Goal: Task Accomplishment & Management: Manage account settings

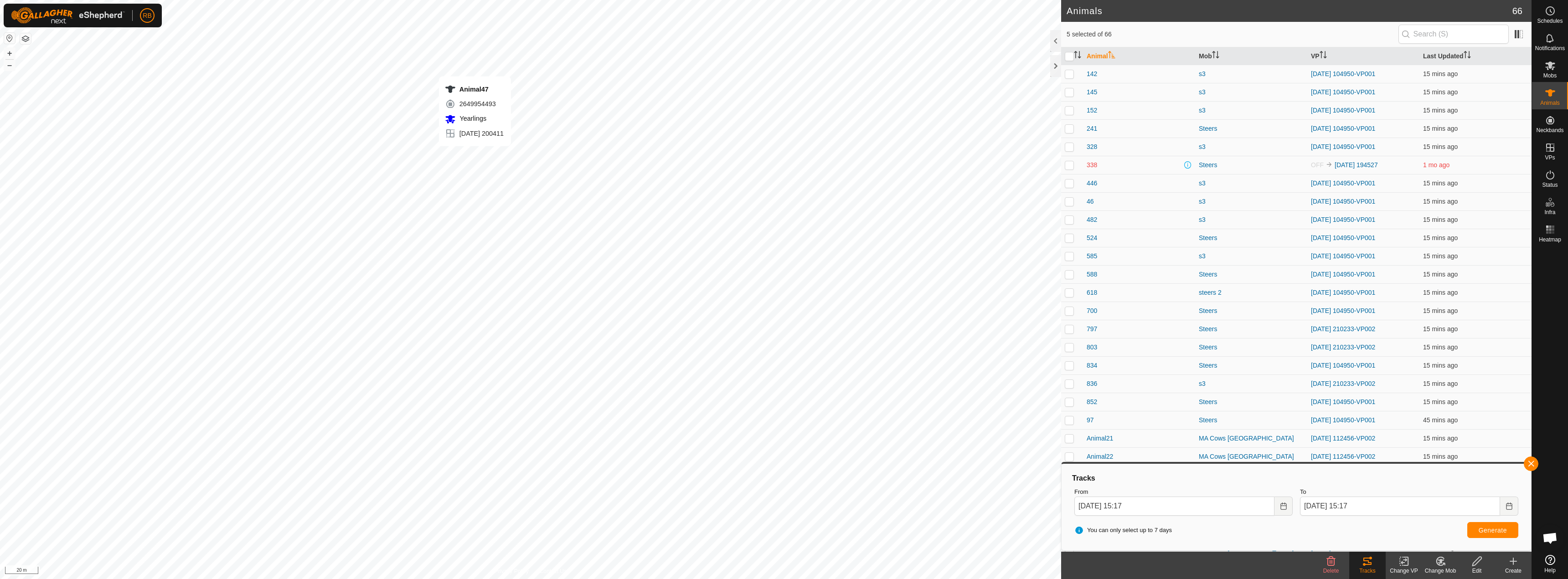
checkbox input "false"
checkbox input "true"
checkbox input "false"
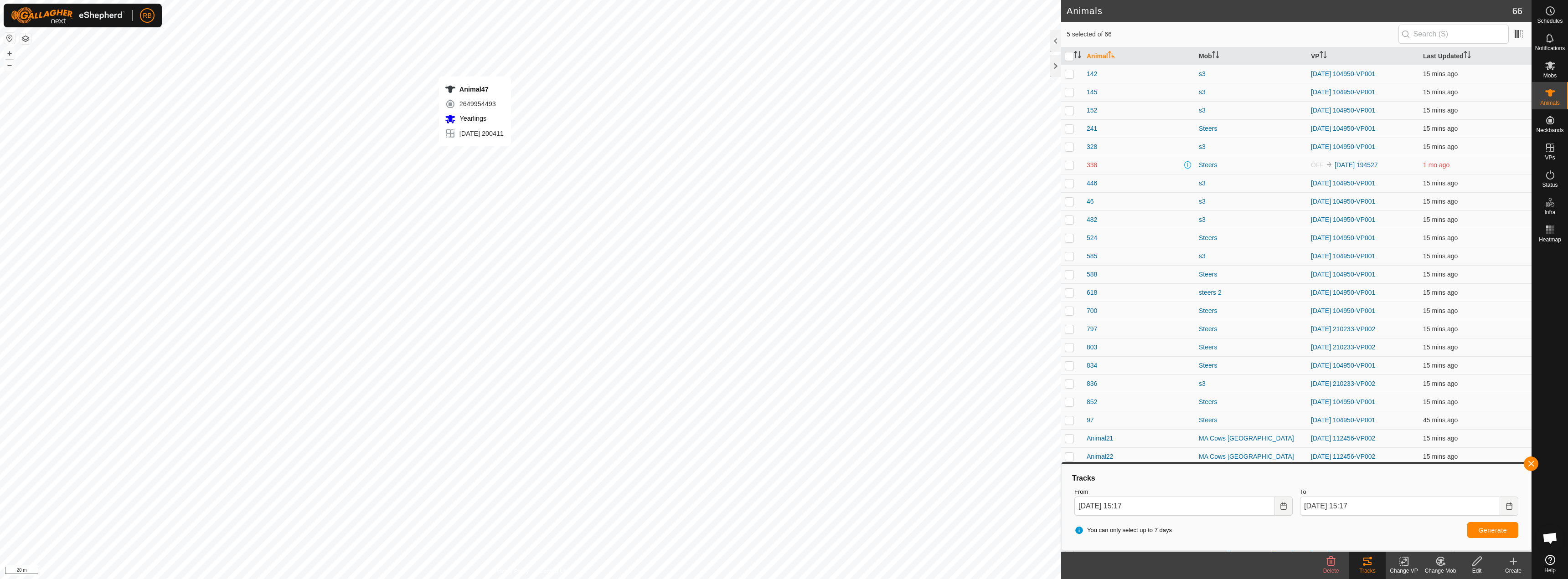
checkbox input "false"
checkbox input "true"
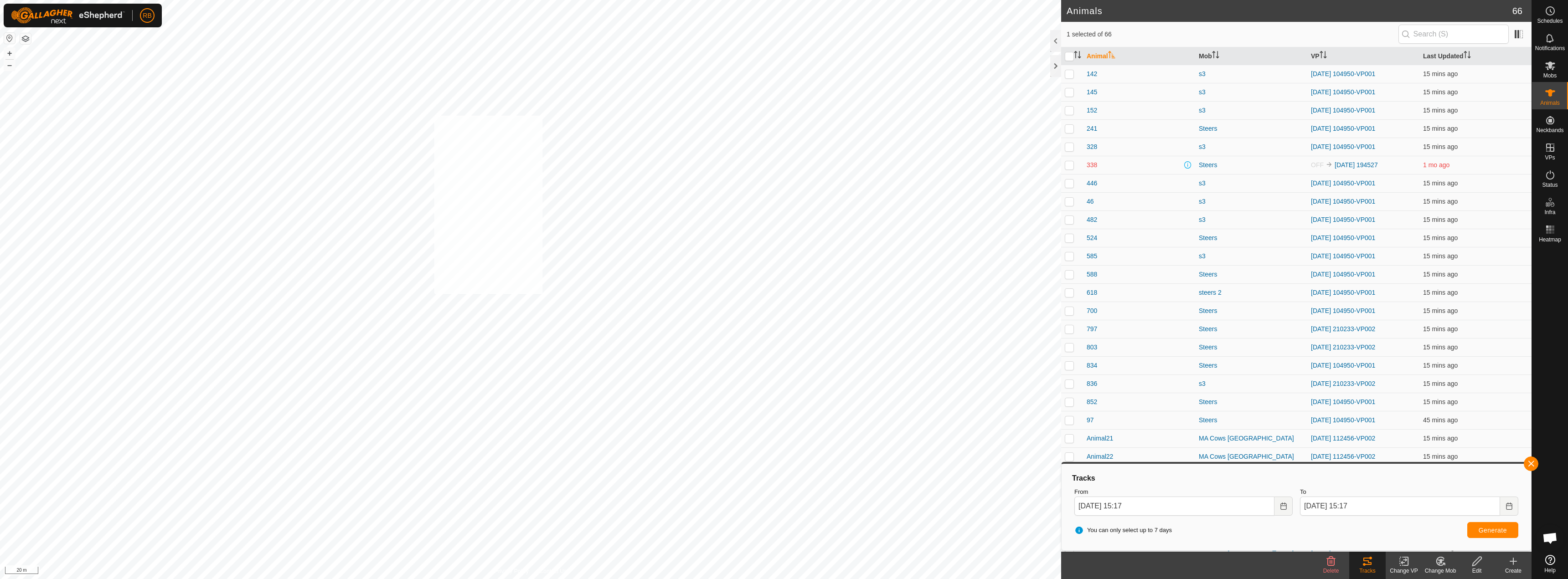
checkbox input "true"
click at [1534, 464] on button "button" at bounding box center [1531, 464] width 15 height 15
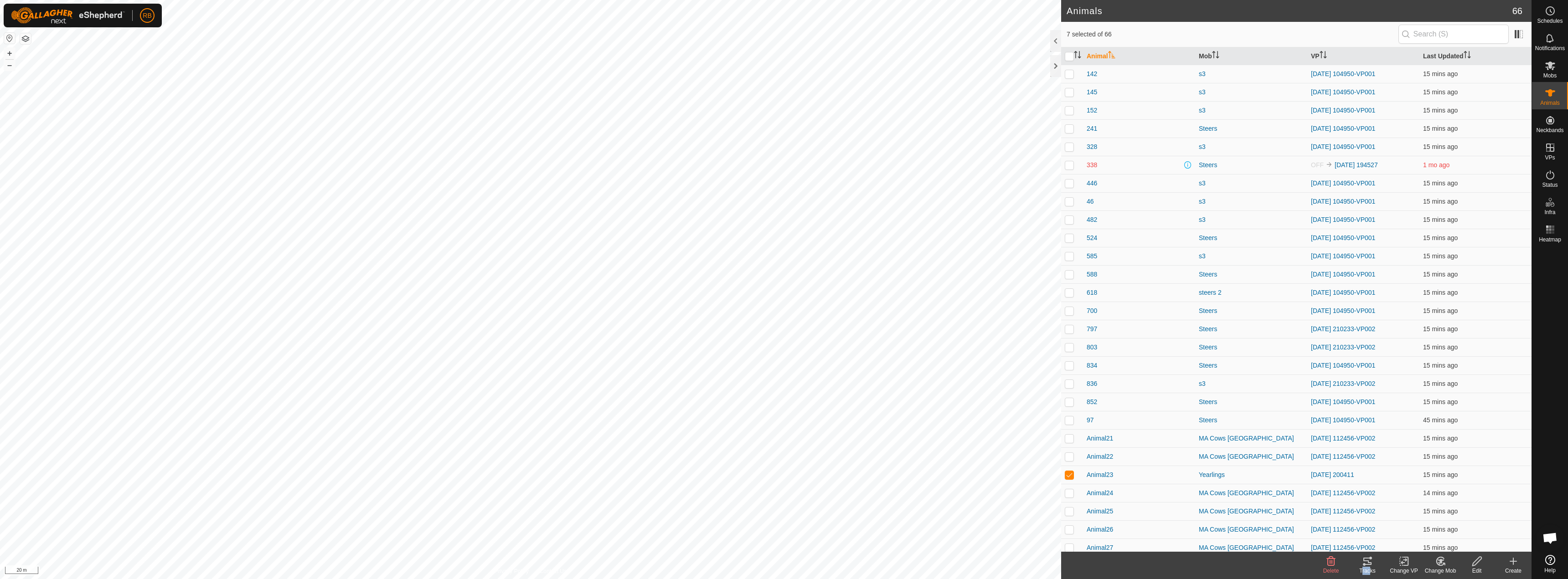
click at [1369, 566] on div "Tracks" at bounding box center [1367, 565] width 37 height 27
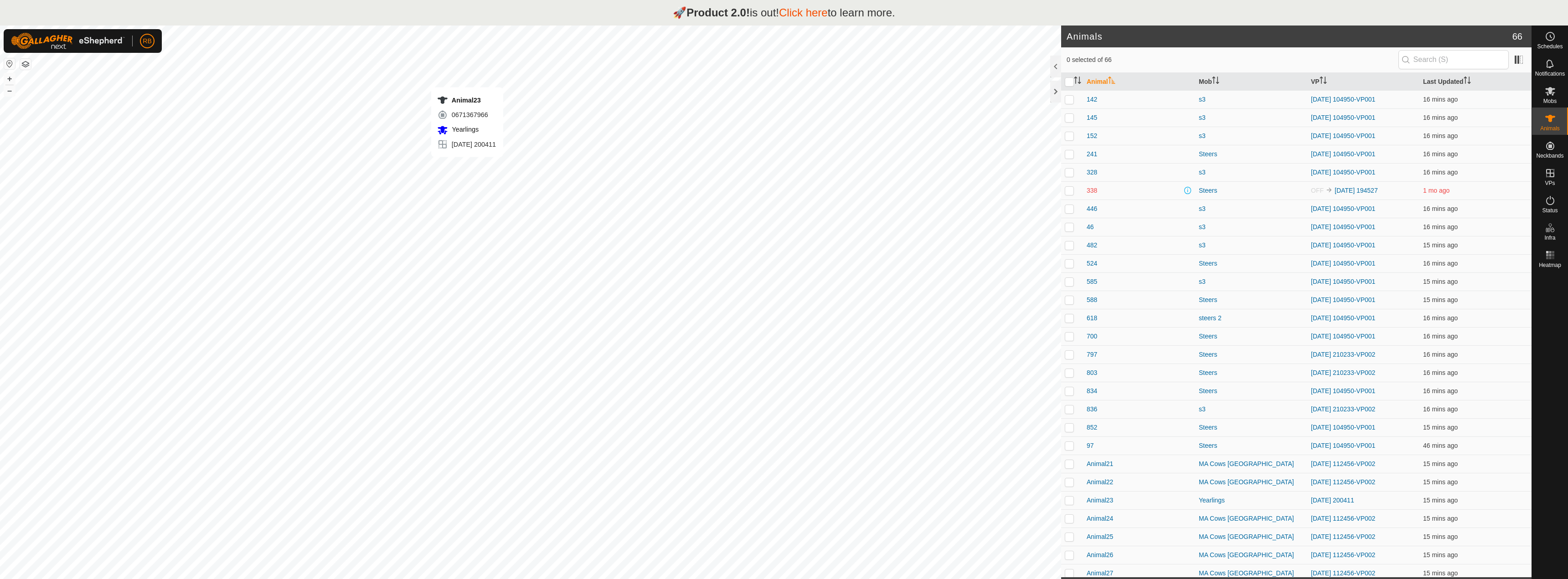
checkbox input "true"
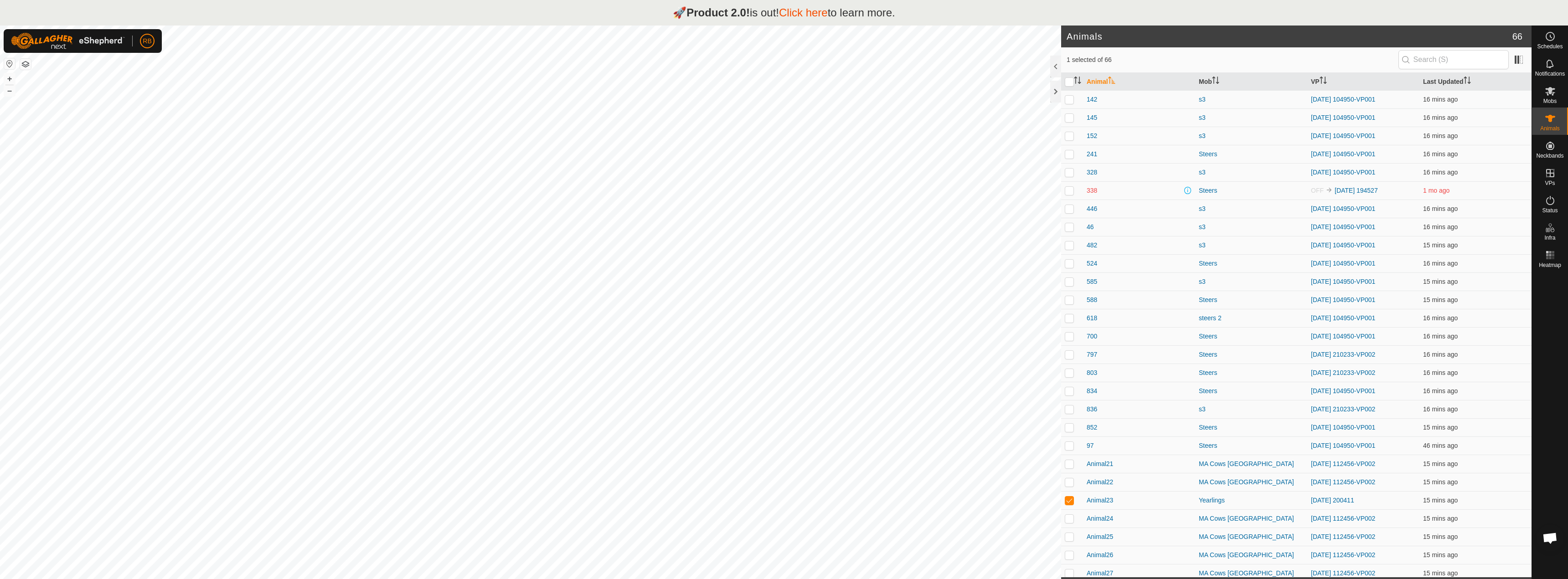
checkbox input "true"
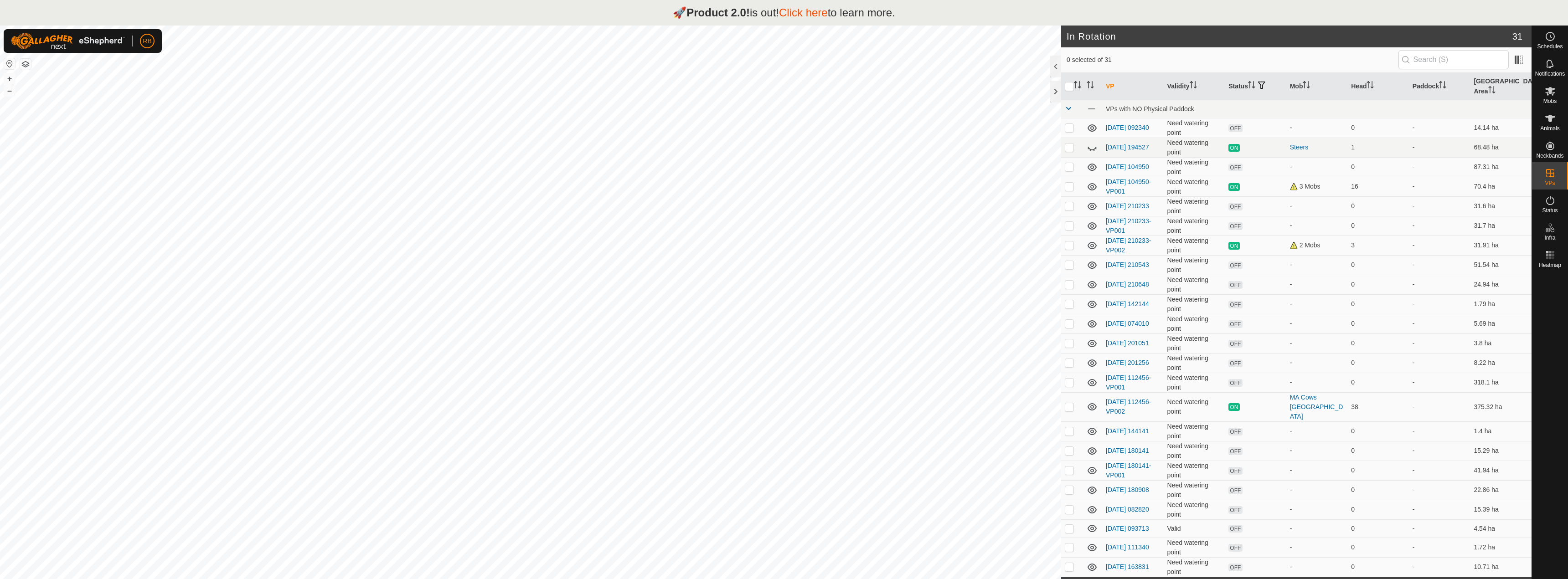
click at [800, 12] on link "Click here" at bounding box center [803, 12] width 49 height 12
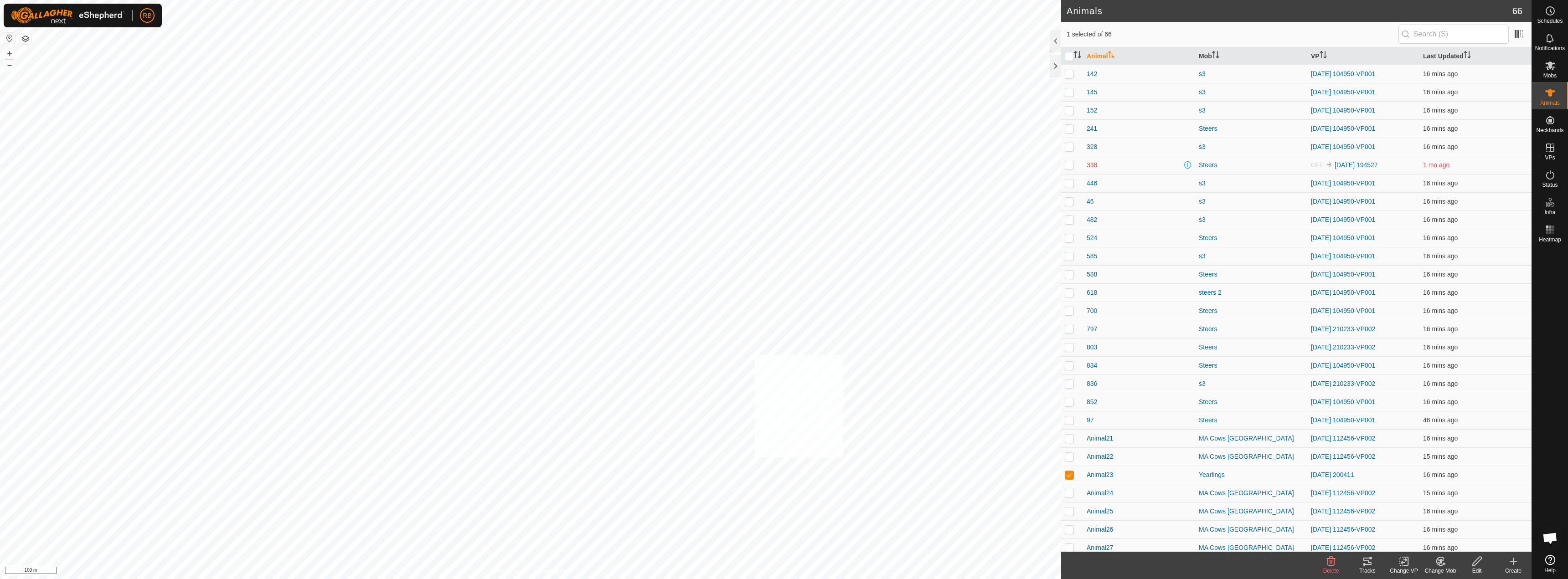
checkbox input "true"
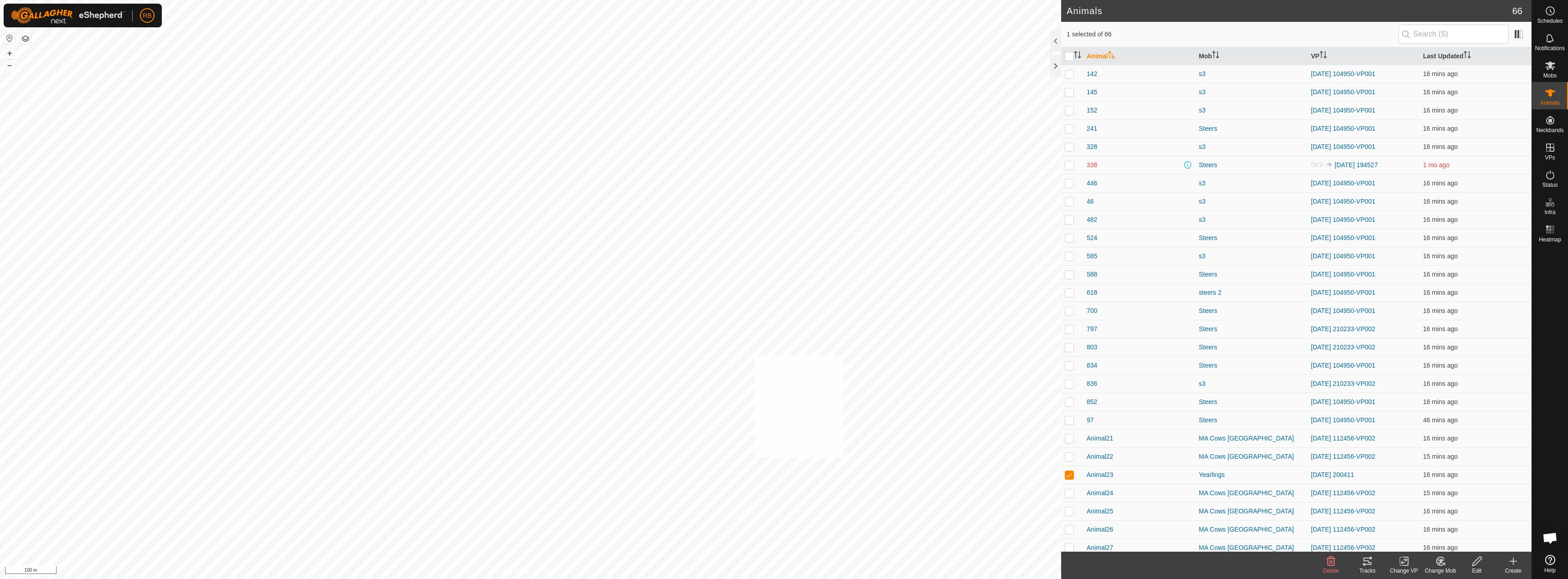
checkbox input "true"
click at [1364, 567] on div "Tracks" at bounding box center [1367, 570] width 37 height 8
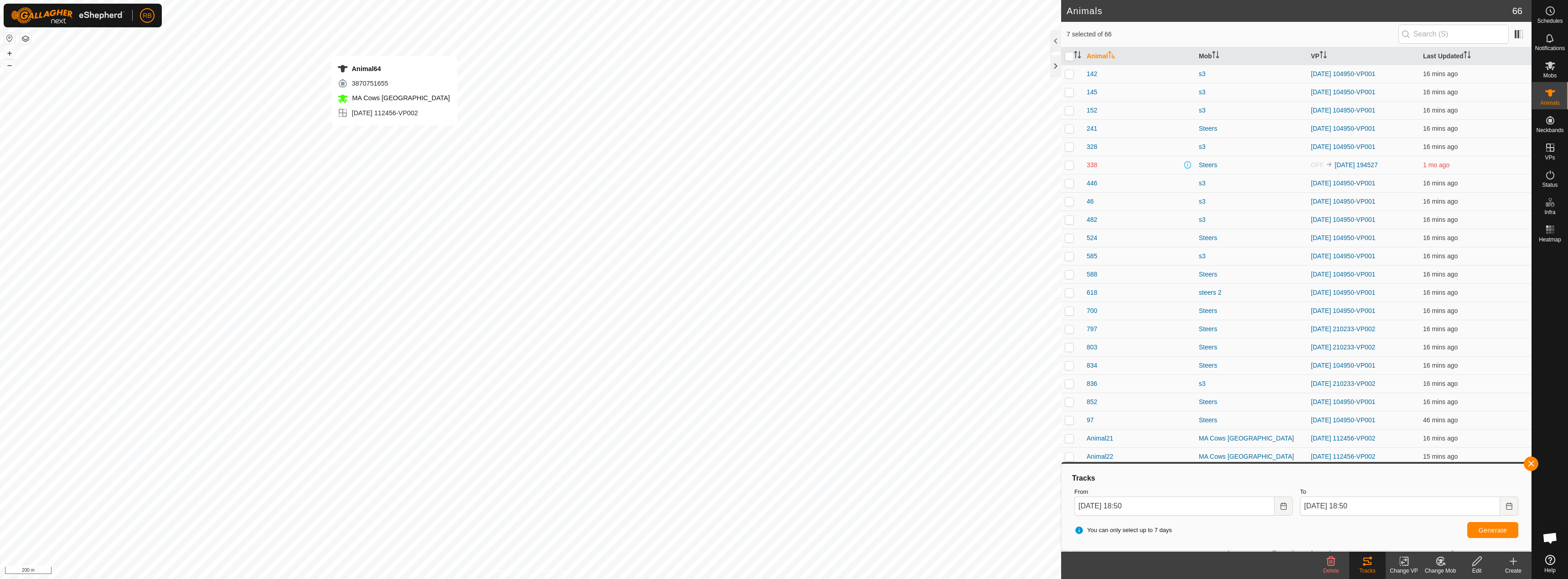
checkbox input "false"
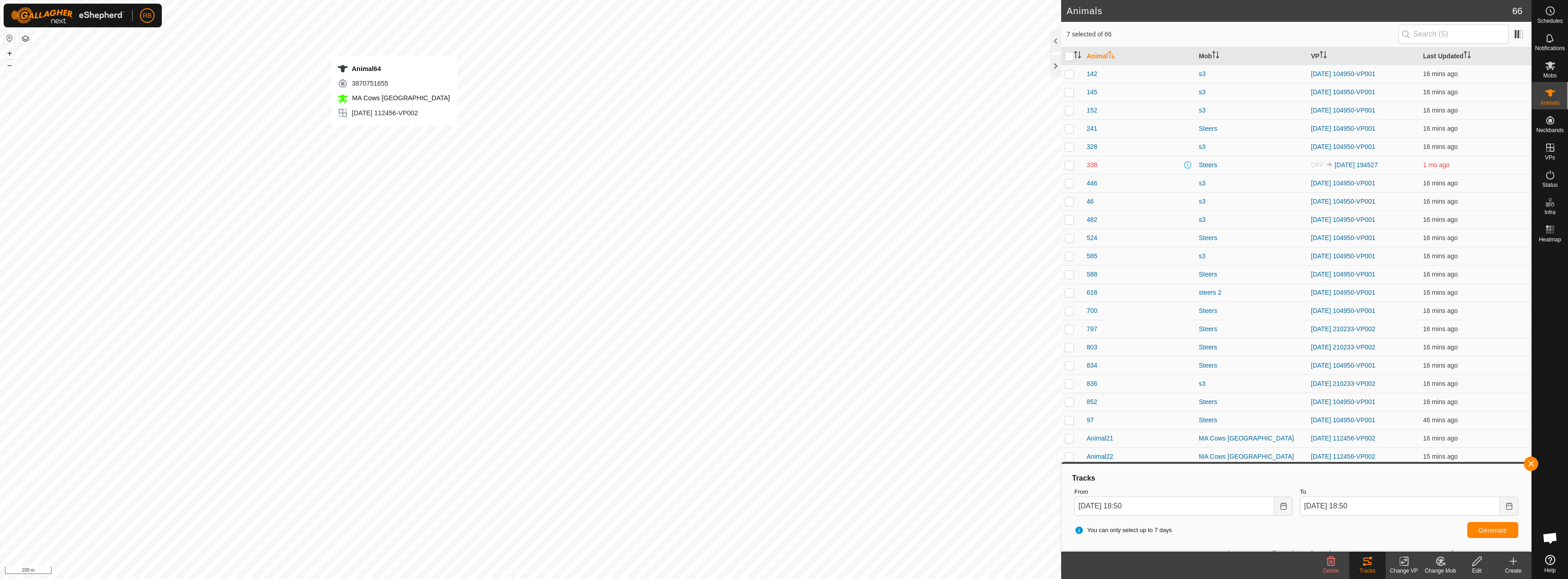
checkbox input "false"
checkbox input "true"
click at [1533, 461] on button "button" at bounding box center [1531, 464] width 15 height 15
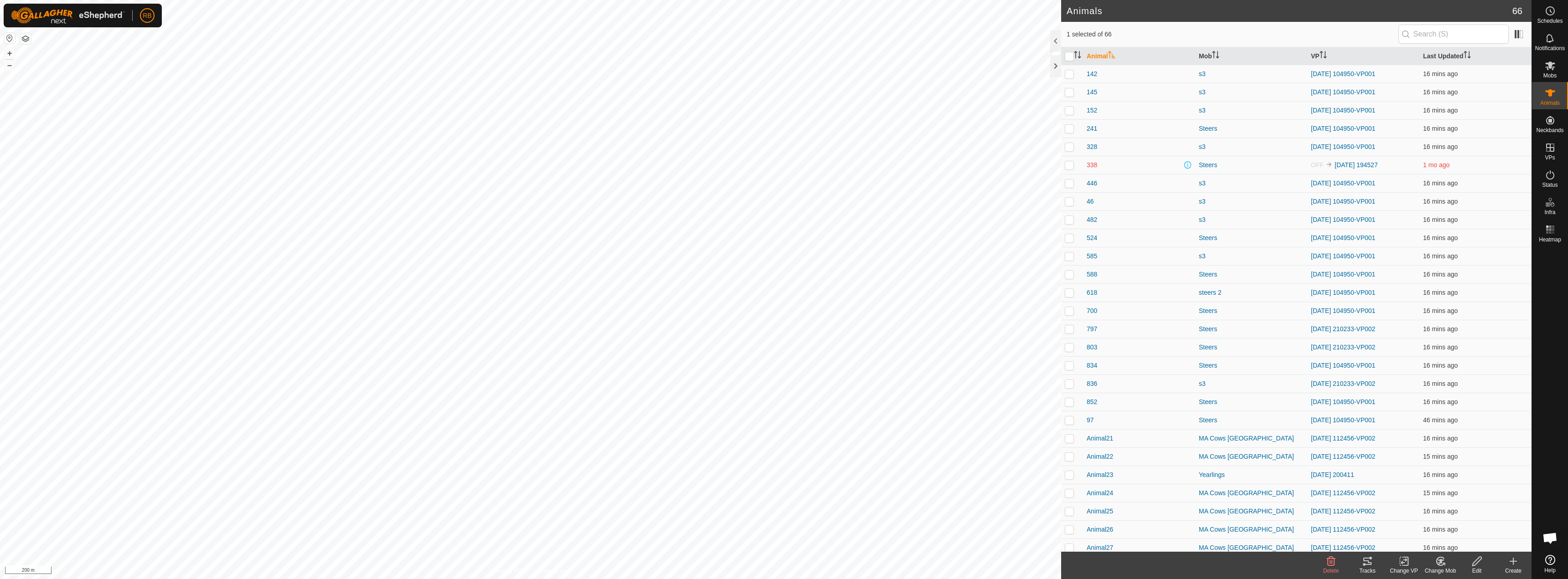
click at [1369, 558] on icon at bounding box center [1367, 561] width 8 height 7
checkbox input "true"
click at [1376, 559] on tracks-svg-icon at bounding box center [1367, 561] width 37 height 11
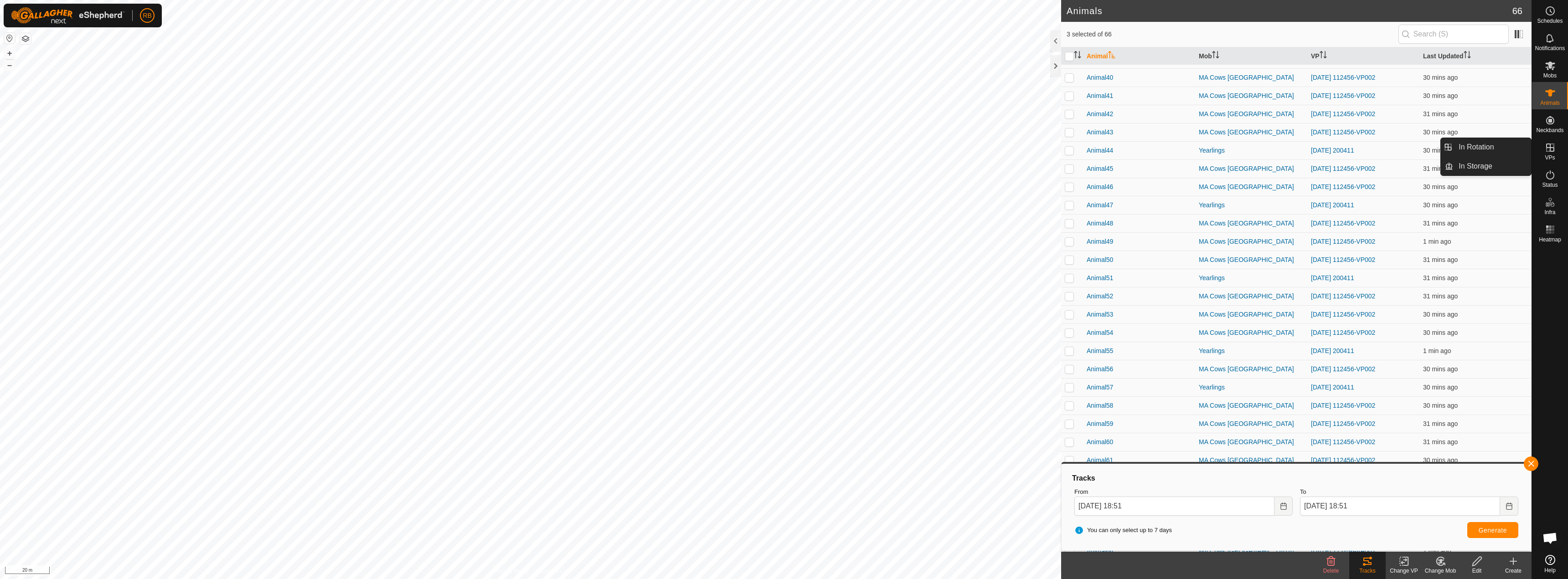
scroll to position [716, 0]
